Goal: Transaction & Acquisition: Purchase product/service

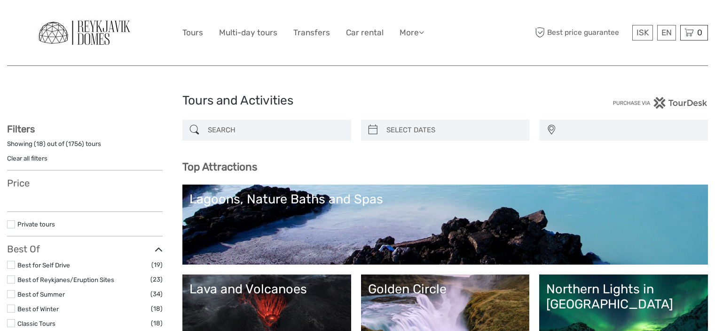
select select
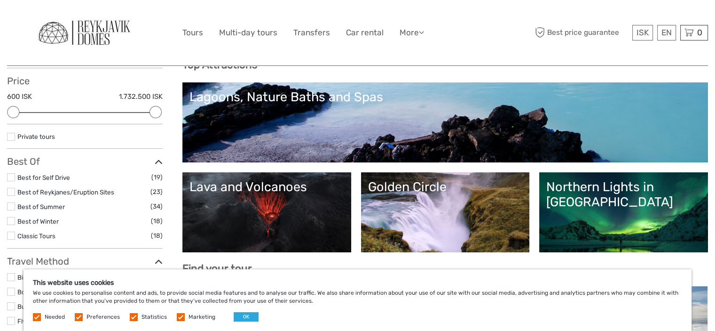
scroll to position [125, 0]
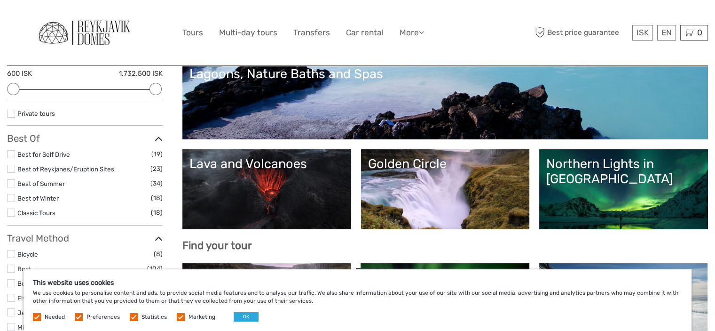
click at [49, 195] on link "Best of Winter" at bounding box center [37, 198] width 41 height 8
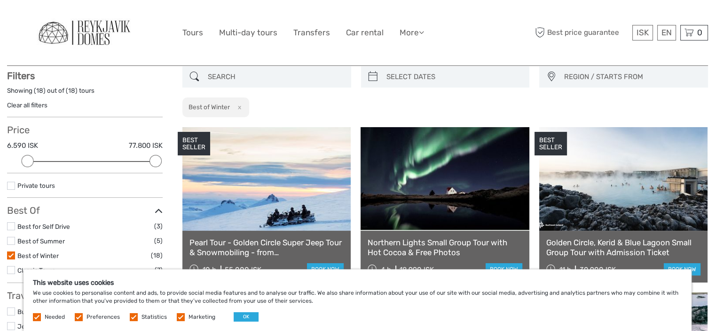
scroll to position [116, 0]
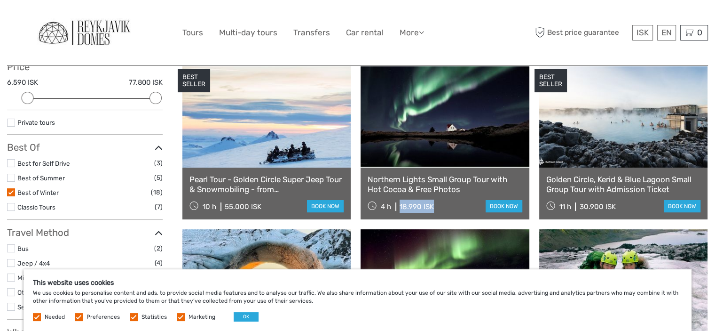
drag, startPoint x: 401, startPoint y: 206, endPoint x: 435, endPoint y: 205, distance: 33.9
click at [435, 205] on div "4 h 18.990 ISK book now" at bounding box center [445, 205] width 154 height 13
drag, startPoint x: 224, startPoint y: 205, endPoint x: 262, endPoint y: 208, distance: 38.7
click at [262, 208] on div "10 h 55.000 ISK book now" at bounding box center [267, 205] width 154 height 13
click at [588, 177] on link "Golden Circle, Kerid & Blue Lagoon Small Group Tour with Admission Ticket" at bounding box center [624, 183] width 154 height 19
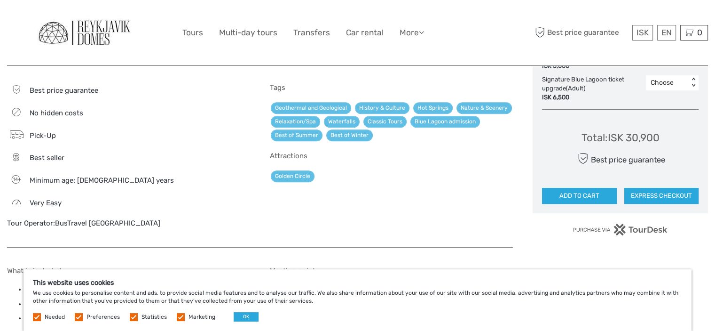
scroll to position [564, 0]
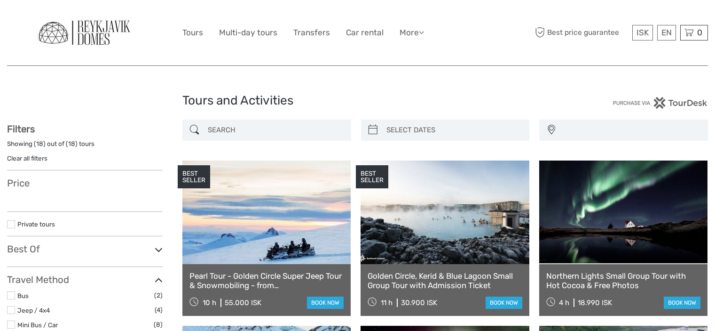
select select
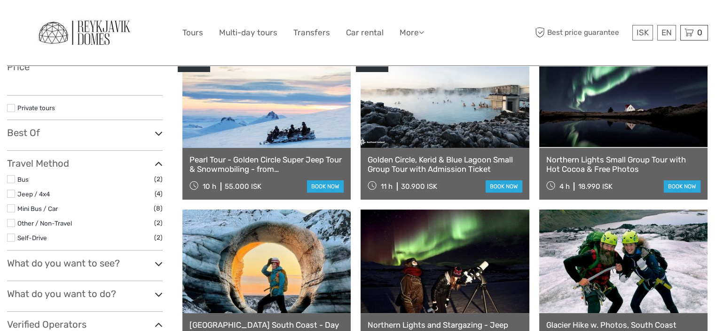
select select
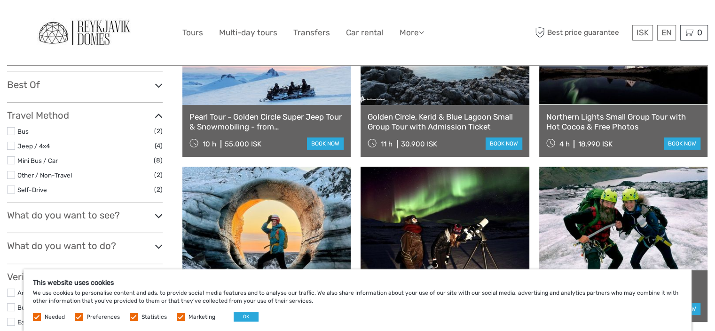
scroll to position [241, 0]
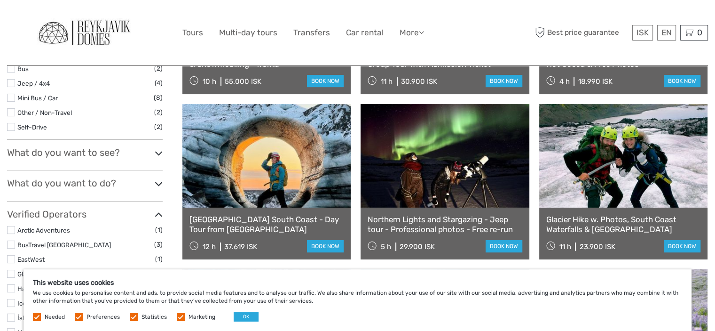
click at [425, 197] on link at bounding box center [445, 155] width 168 height 103
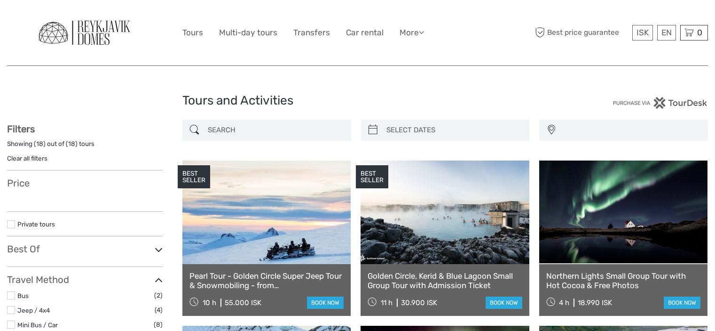
select select
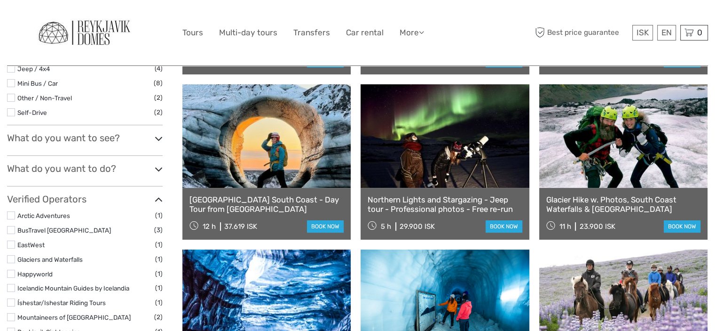
select select
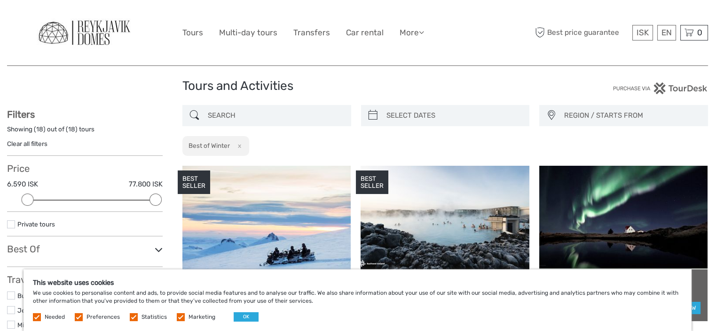
scroll to position [0, 0]
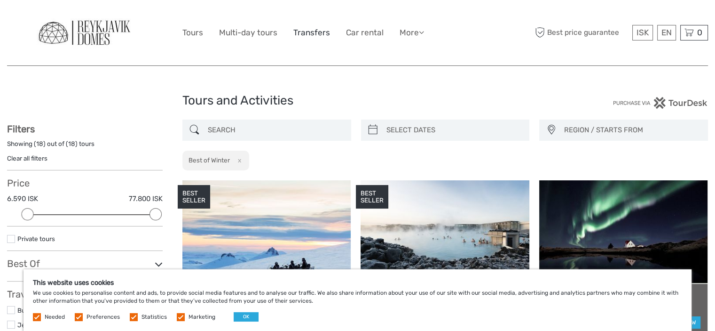
click at [325, 30] on link "Transfers" at bounding box center [311, 33] width 37 height 14
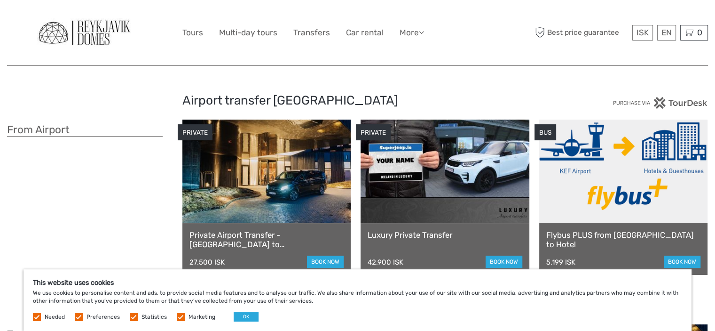
click at [89, 40] on img at bounding box center [84, 33] width 103 height 36
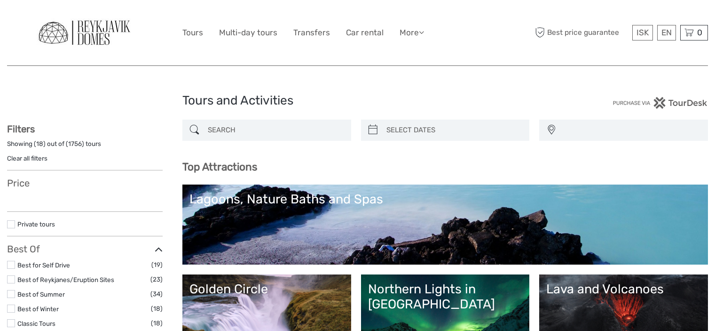
select select
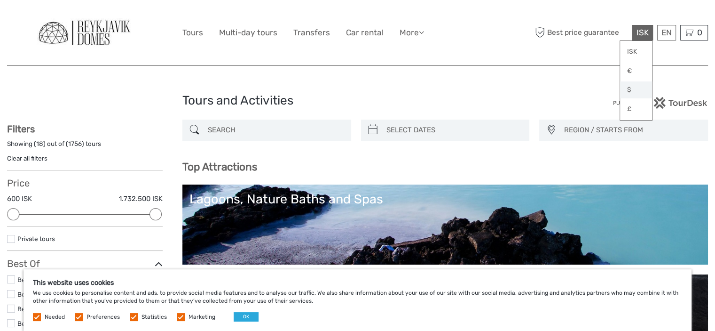
click at [630, 92] on link "$" at bounding box center [636, 89] width 32 height 17
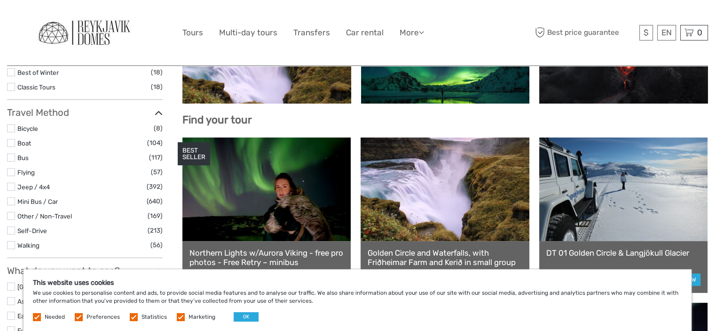
scroll to position [188, 0]
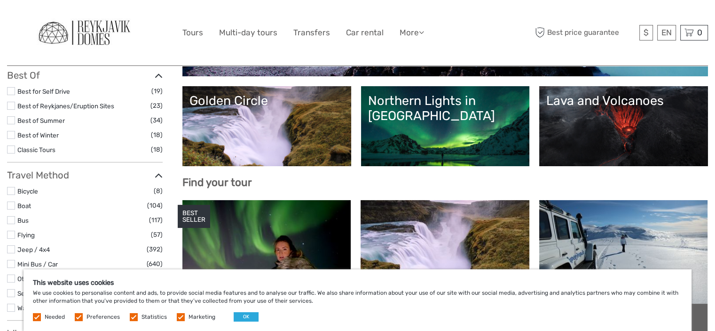
click at [11, 135] on label at bounding box center [11, 135] width 8 height 8
click at [0, 0] on input "checkbox" at bounding box center [0, 0] width 0 height 0
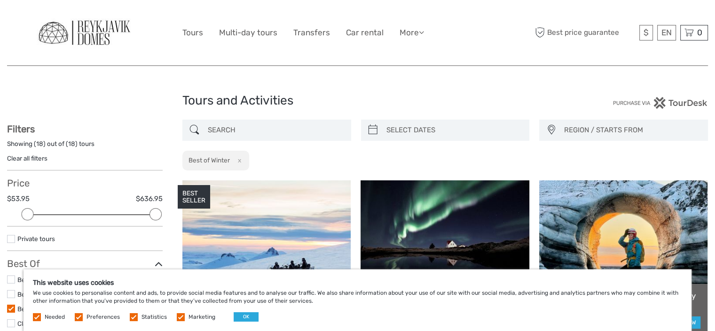
click at [49, 26] on img at bounding box center [84, 33] width 103 height 36
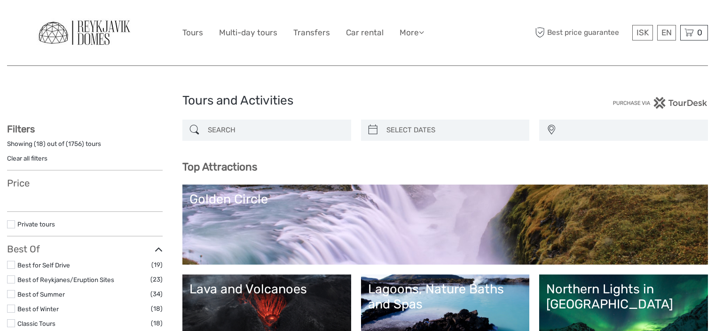
select select
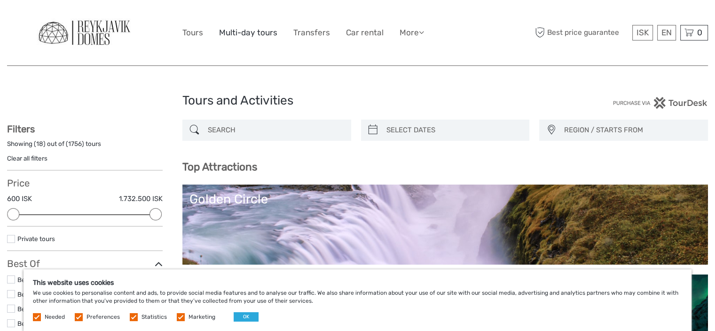
click at [258, 32] on link "Multi-day tours" at bounding box center [248, 33] width 58 height 14
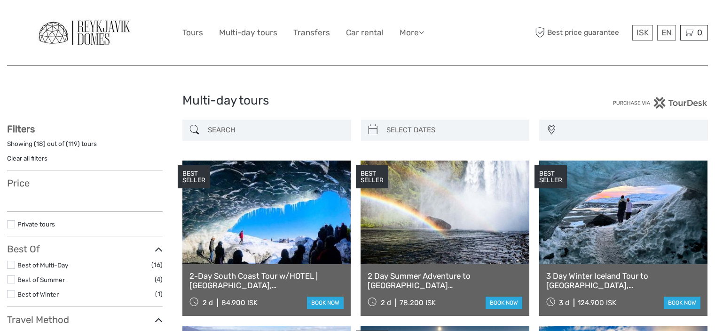
select select
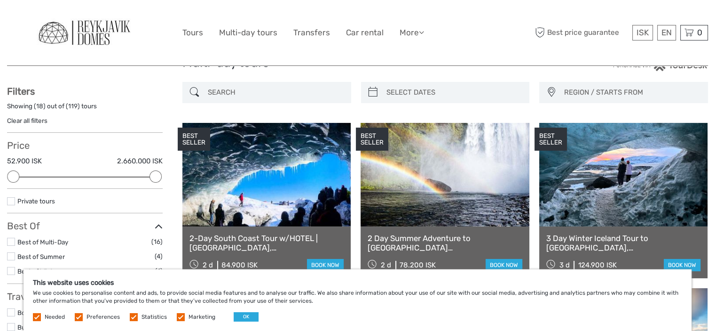
scroll to position [63, 0]
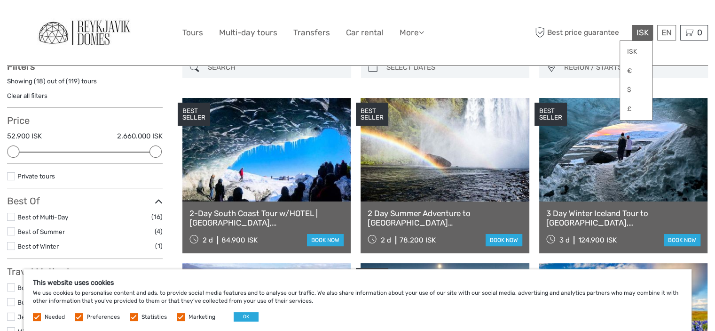
click at [642, 32] on span "ISK" at bounding box center [643, 32] width 12 height 9
click at [635, 87] on link "$" at bounding box center [636, 89] width 32 height 17
click at [626, 89] on link "$" at bounding box center [636, 89] width 32 height 17
click at [634, 90] on link "$" at bounding box center [636, 89] width 32 height 17
click at [540, 55] on div "Best price guarantee $ ISK € $ £ EN English Español Deutsch 0 Items Total 0 ISK…" at bounding box center [620, 32] width 175 height 51
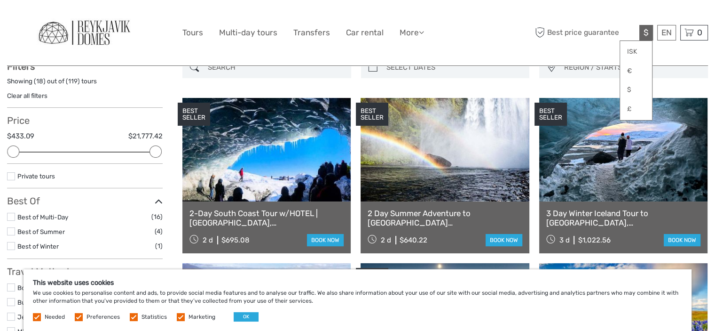
click at [591, 215] on link "3 Day Winter Iceland Tour to Golden Circle, South Coast, Glacier Hike and Ice C…" at bounding box center [624, 217] width 154 height 19
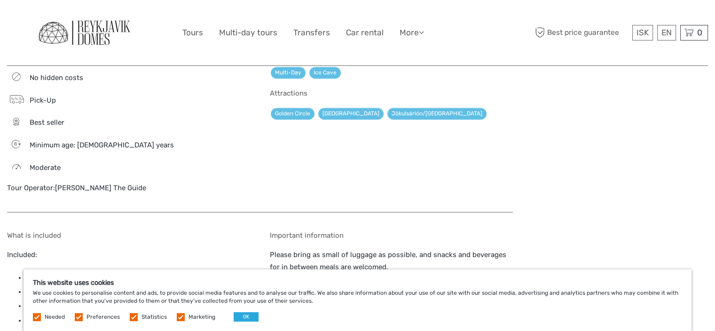
scroll to position [878, 0]
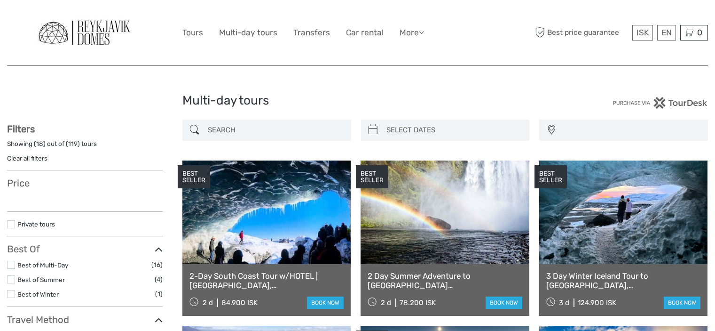
select select
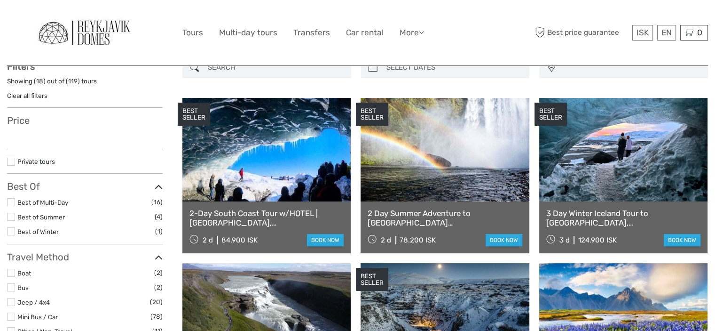
select select
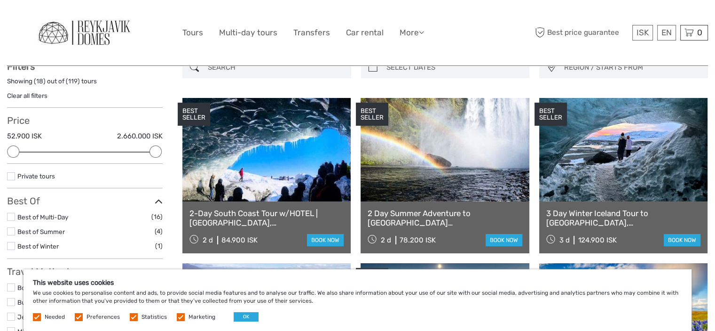
scroll to position [0, 0]
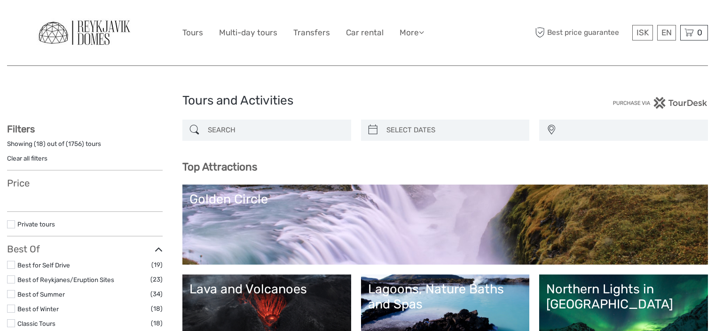
select select
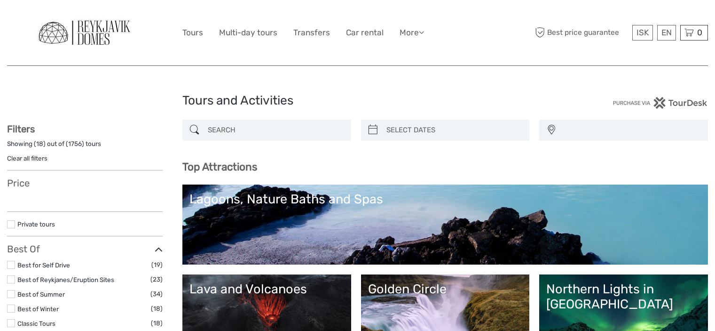
select select
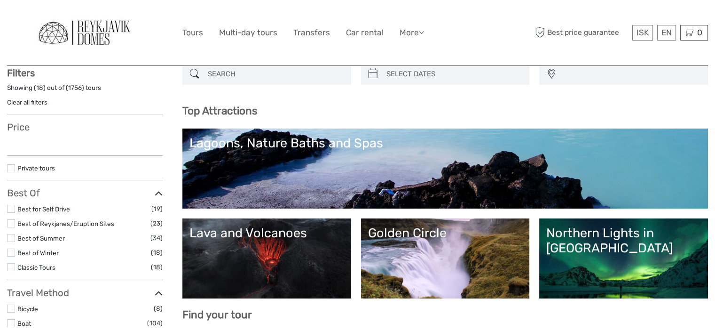
select select
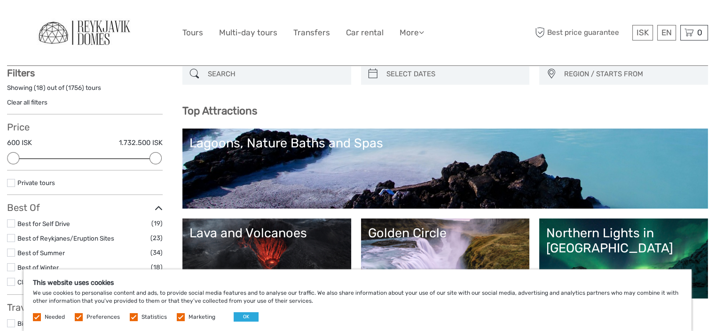
scroll to position [0, 0]
